Goal: Task Accomplishment & Management: Use online tool/utility

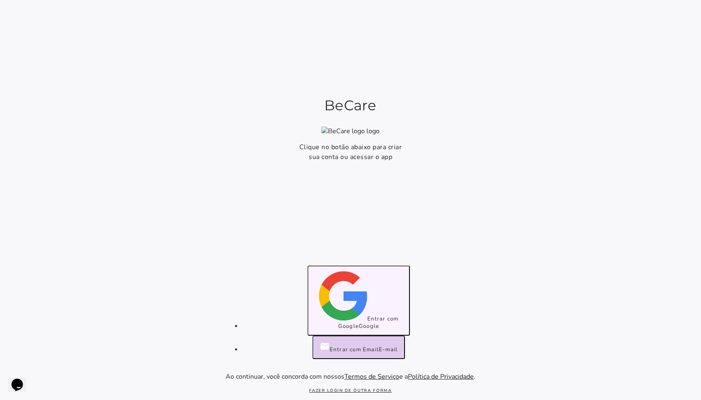
click at [330, 329] on button "Entrar com Google Google" at bounding box center [359, 300] width 102 height 70
